Goal: Transaction & Acquisition: Book appointment/travel/reservation

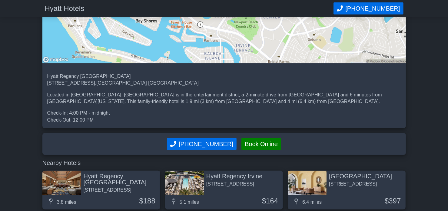
scroll to position [515, 0]
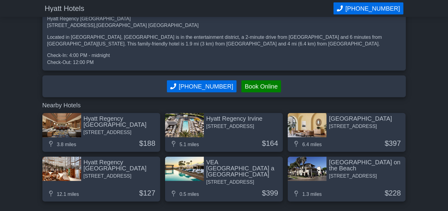
click at [129, 116] on div "Hyatt Regency [GEOGRAPHIC_DATA]" at bounding box center [121, 121] width 74 height 12
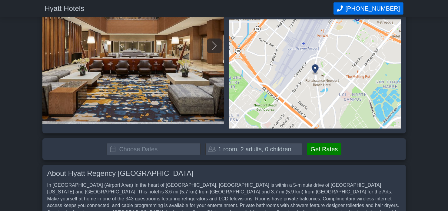
scroll to position [61, 0]
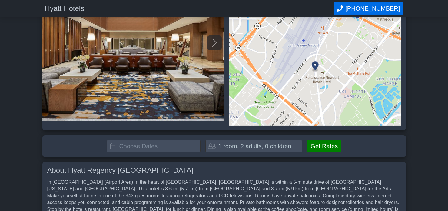
click at [162, 144] on input "text" at bounding box center [154, 146] width 94 height 12
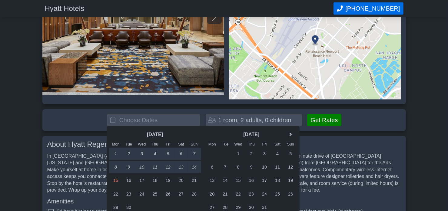
scroll to position [121, 0]
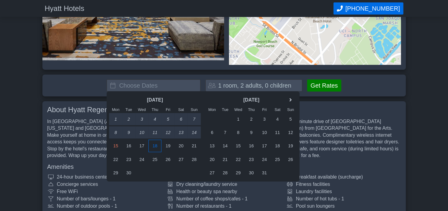
click at [158, 147] on div "18" at bounding box center [154, 146] width 13 height 12
type input "2025-09-18 - 2025-09-19"
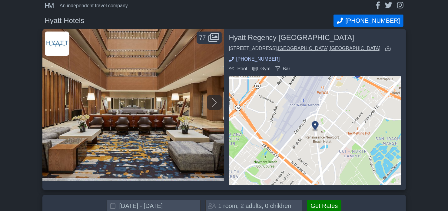
scroll to position [0, 0]
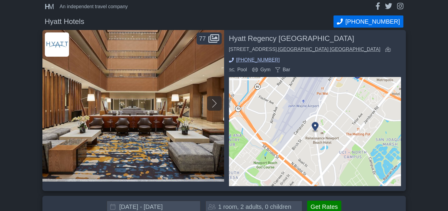
click at [290, 49] on link "[GEOGRAPHIC_DATA] [GEOGRAPHIC_DATA]" at bounding box center [329, 49] width 102 height 5
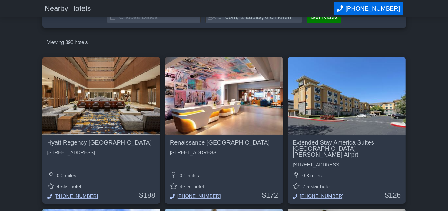
scroll to position [61, 0]
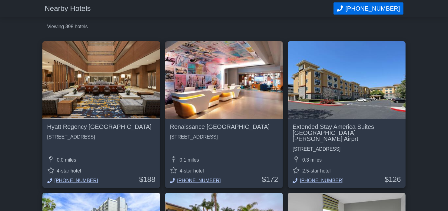
click at [102, 89] on img at bounding box center [101, 80] width 118 height 78
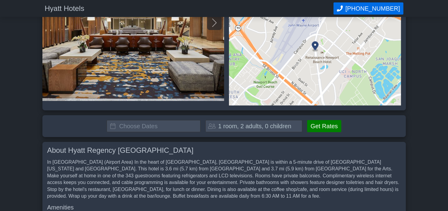
scroll to position [91, 0]
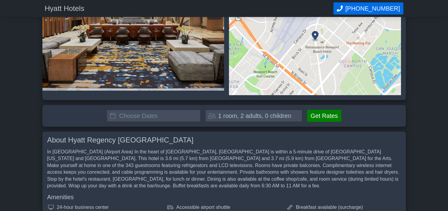
click at [180, 115] on input "text" at bounding box center [154, 116] width 94 height 12
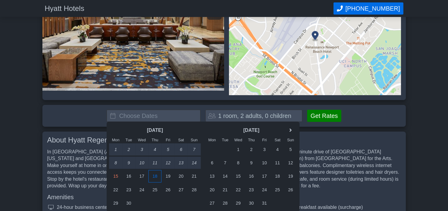
click at [161, 177] on div "18" at bounding box center [154, 176] width 13 height 12
click at [194, 173] on div "21" at bounding box center [194, 176] width 13 height 12
type input "2025-09-18 - 2025-09-21"
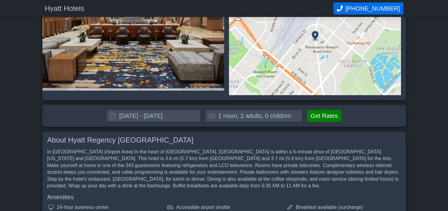
click at [317, 115] on button "Get Rates" at bounding box center [324, 116] width 34 height 12
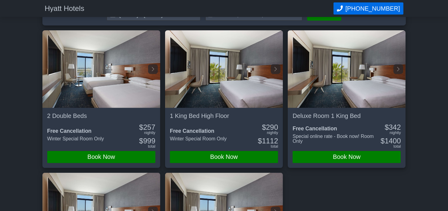
scroll to position [192, 0]
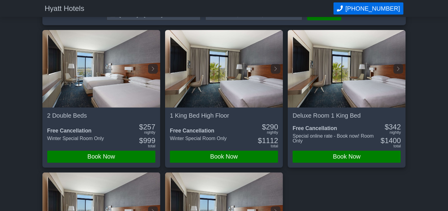
click at [98, 154] on button "Book Now" at bounding box center [101, 157] width 108 height 12
